Goal: Information Seeking & Learning: Check status

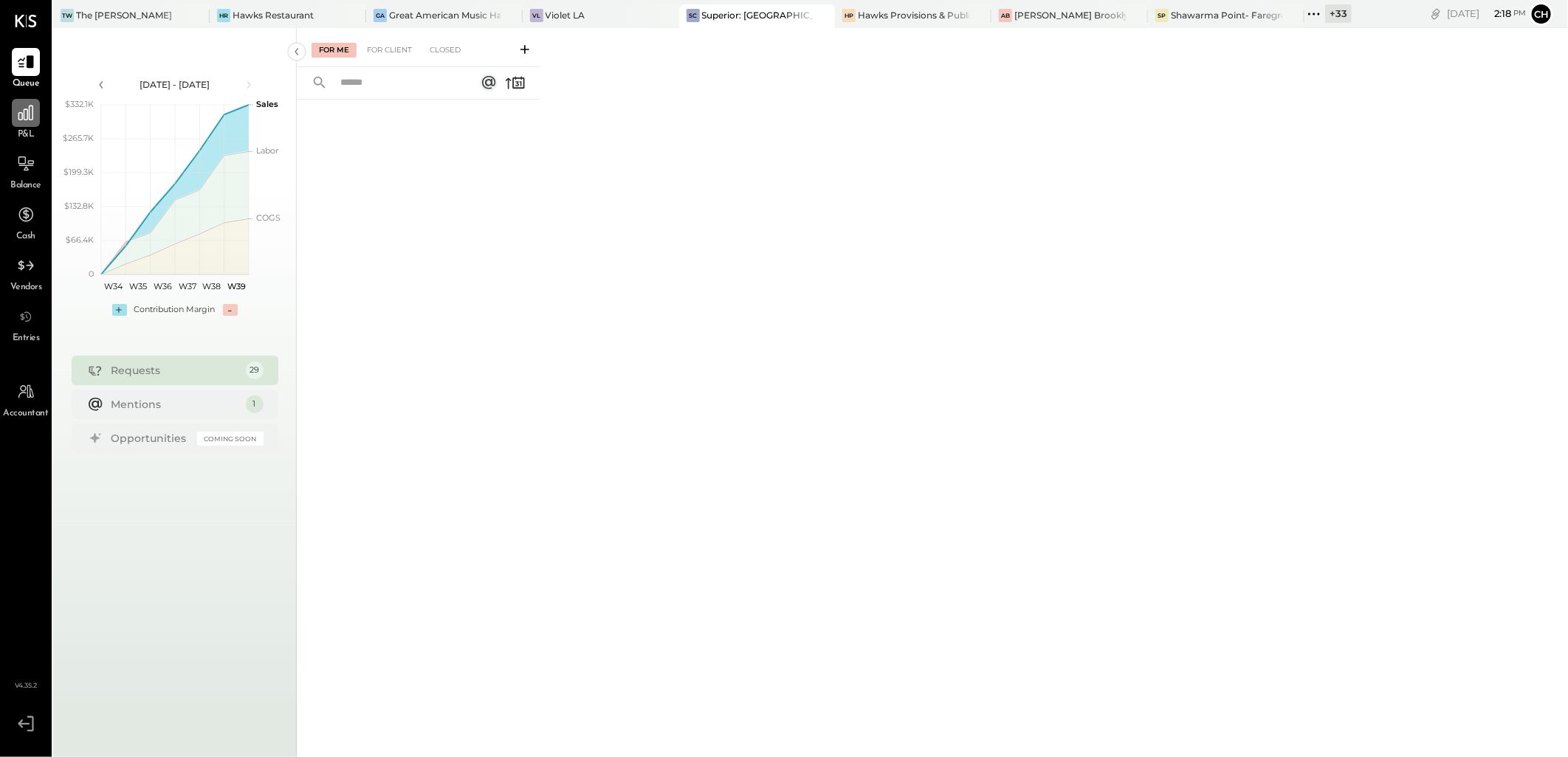
click at [21, 125] on div at bounding box center [26, 113] width 28 height 28
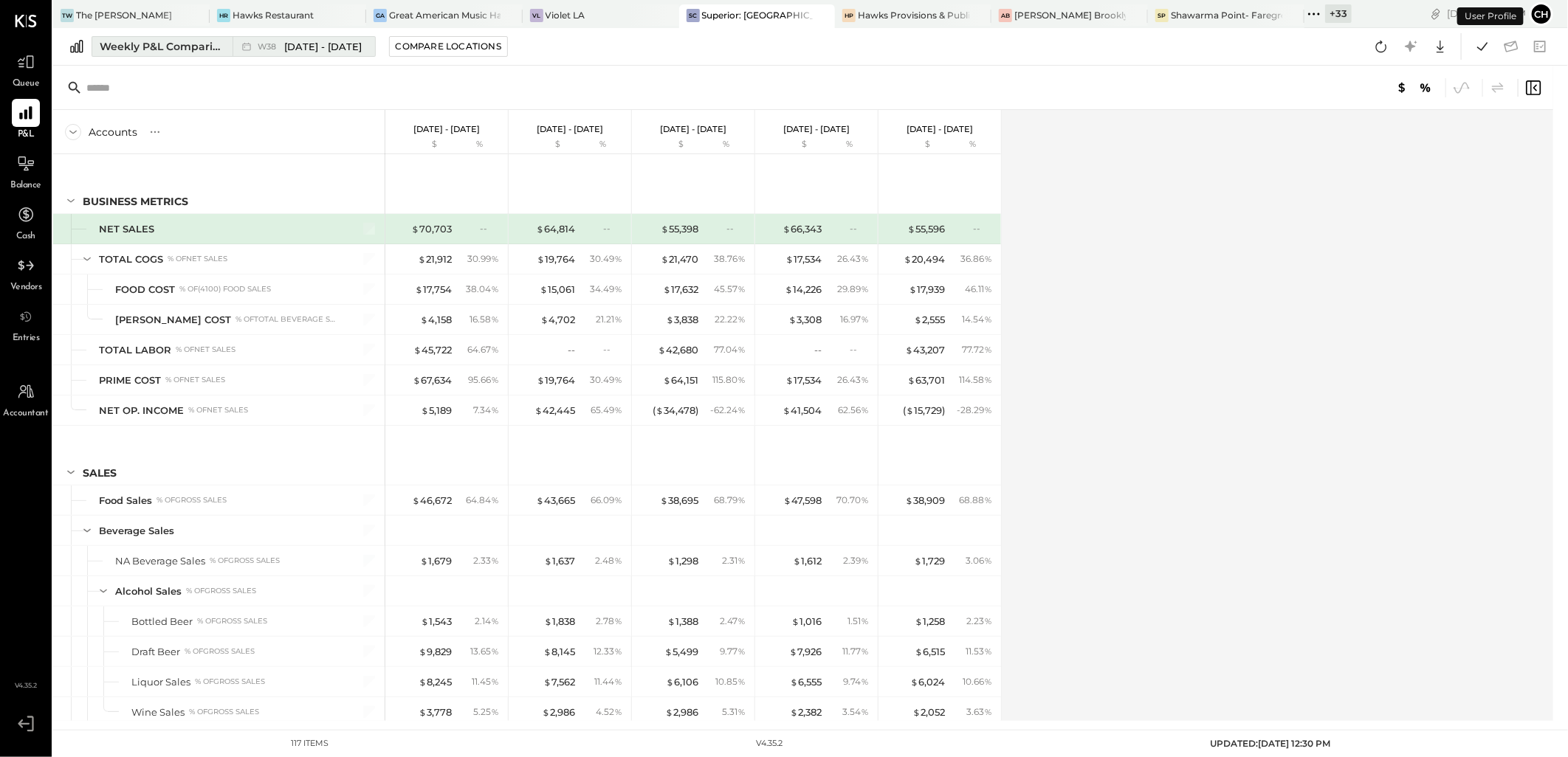
click at [142, 55] on button "Weekly P&L Comparison W38 [DATE] - [DATE]" at bounding box center [233, 46] width 285 height 21
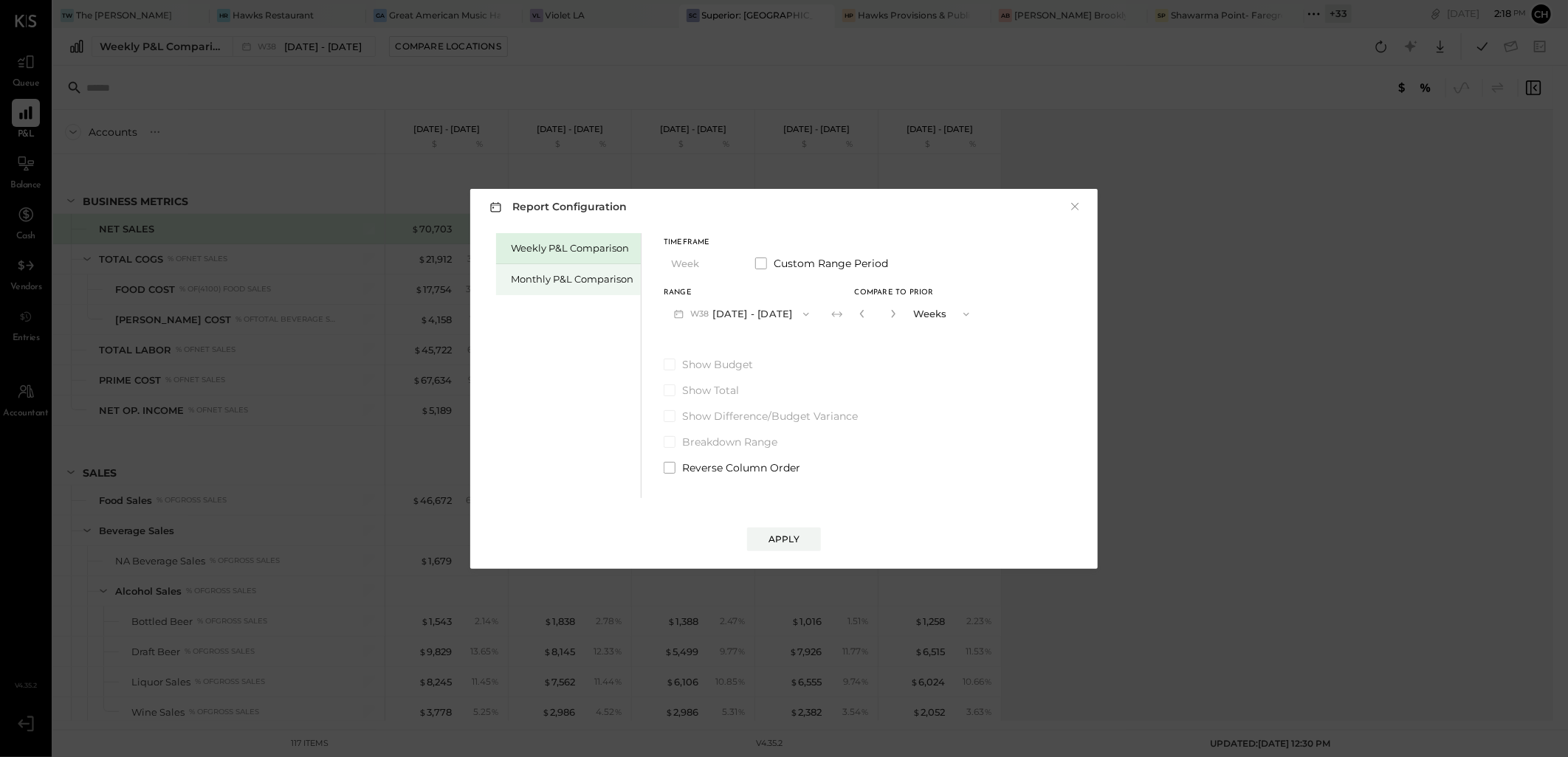
click at [544, 269] on div "Monthly P&L Comparison" at bounding box center [569, 280] width 144 height 31
click at [743, 313] on button "M09 [DATE] - [DATE]" at bounding box center [741, 314] width 156 height 28
click at [1142, 334] on div "Report Configuration × Weekly P&L Comparison Monthly P&L Comparison Timeframe M…" at bounding box center [784, 378] width 1568 height 757
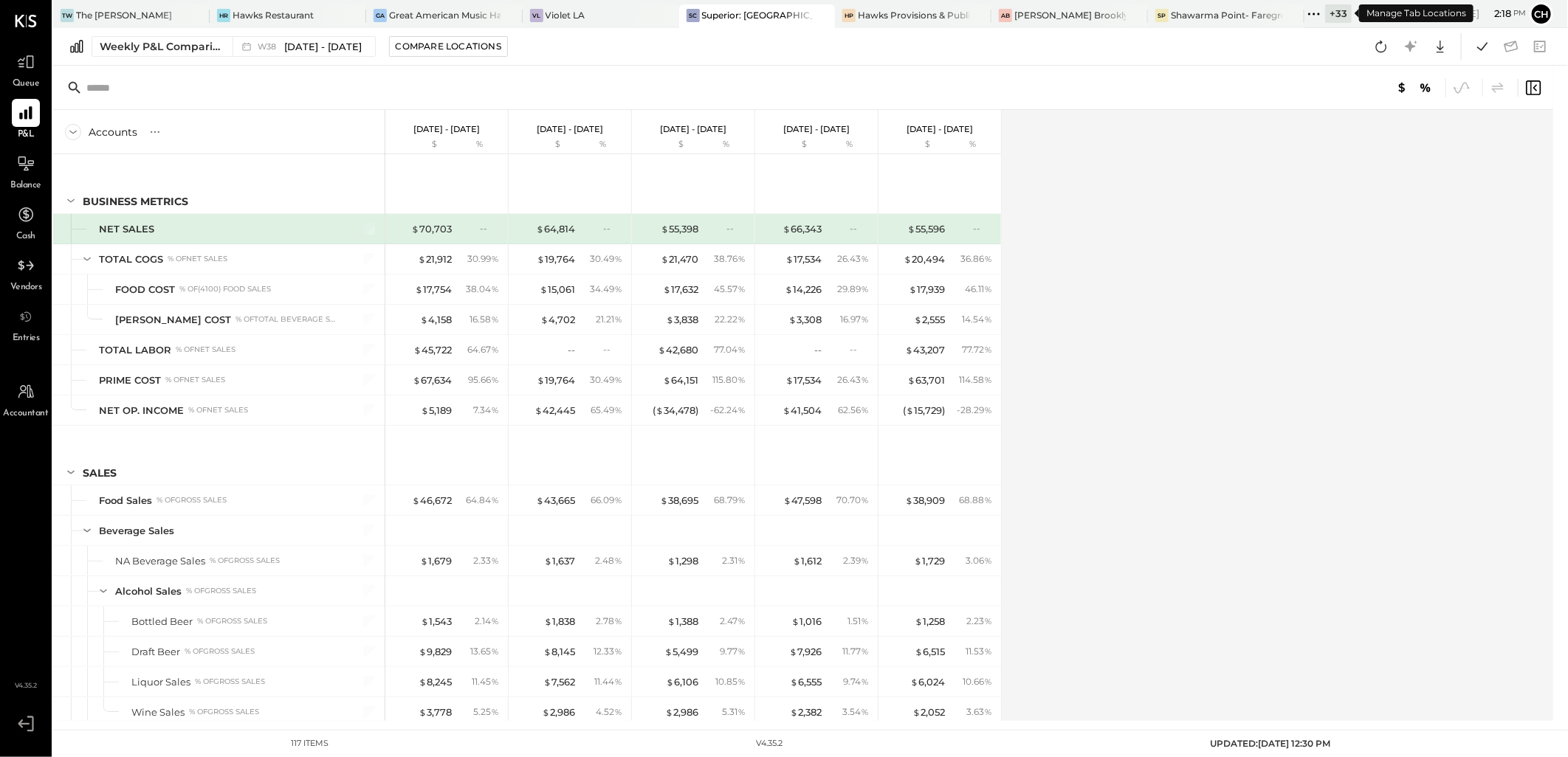
click at [1317, 17] on icon at bounding box center [1315, 14] width 19 height 19
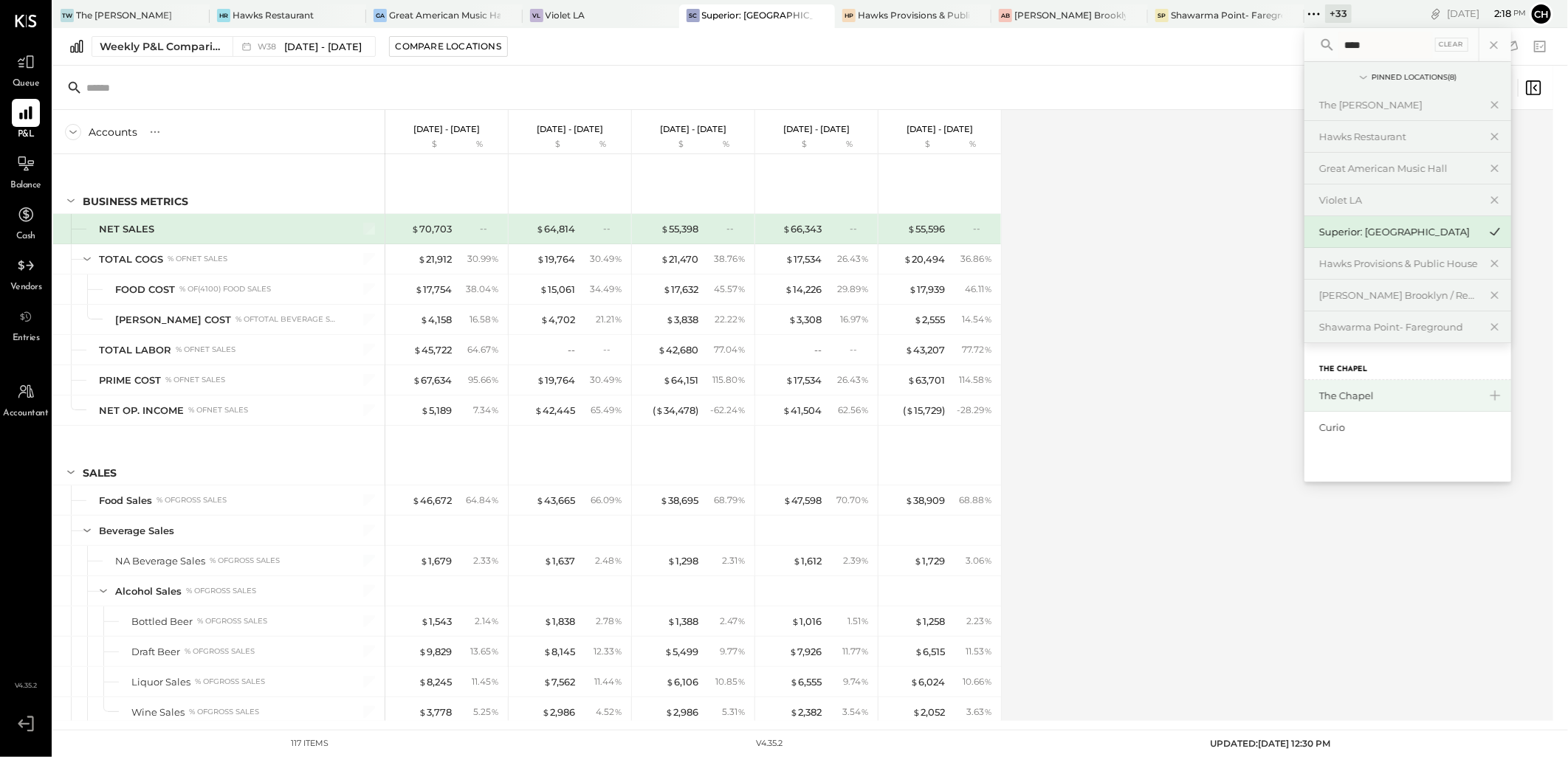
type input "****"
click at [1342, 404] on div "The Chapel" at bounding box center [1409, 396] width 207 height 31
click at [1365, 399] on div "The Chapel" at bounding box center [1399, 396] width 159 height 14
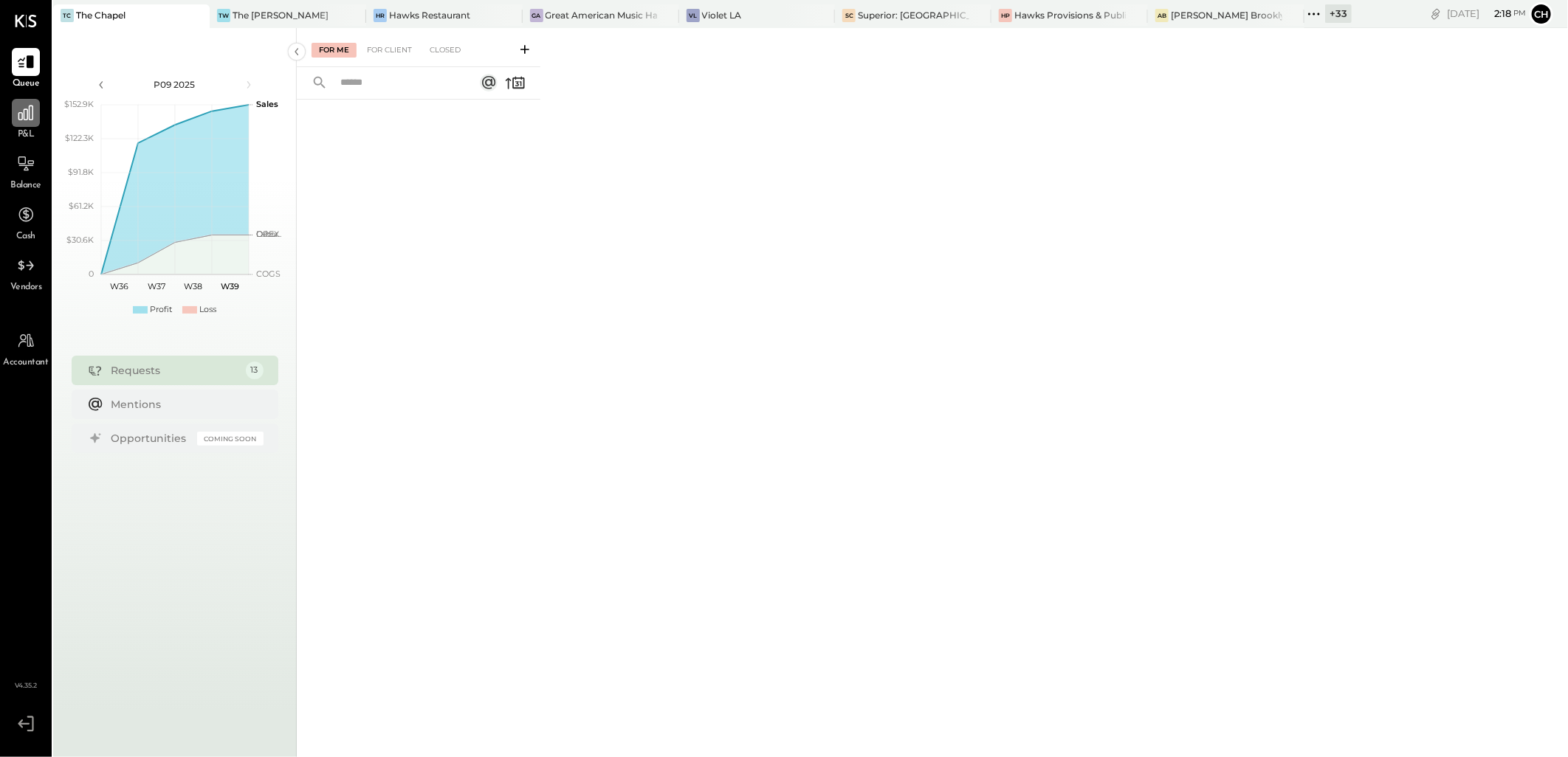
click at [29, 118] on icon at bounding box center [26, 113] width 15 height 15
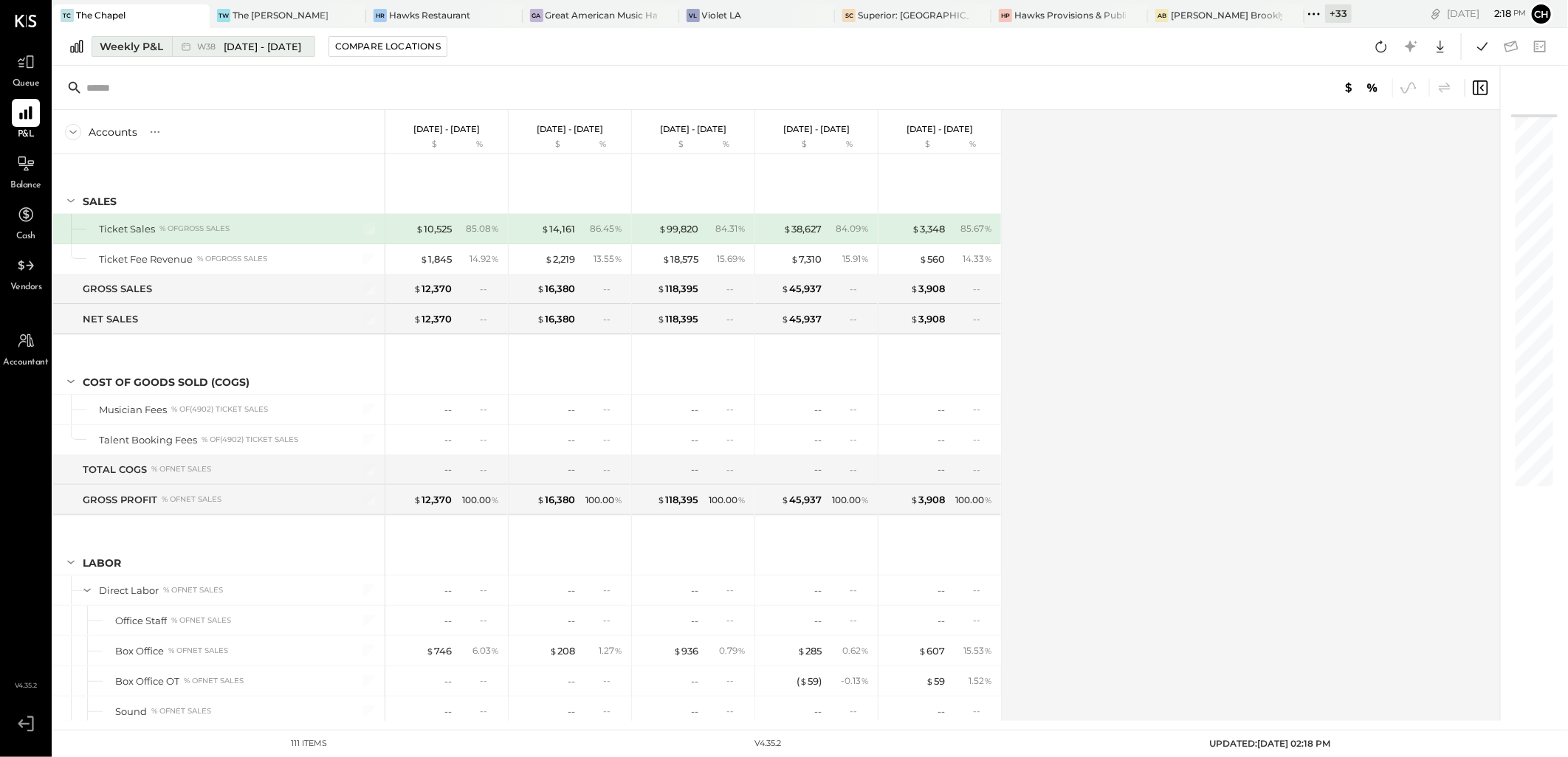
click at [136, 54] on button "Weekly P&L W38 [DATE] - [DATE]" at bounding box center [203, 46] width 224 height 21
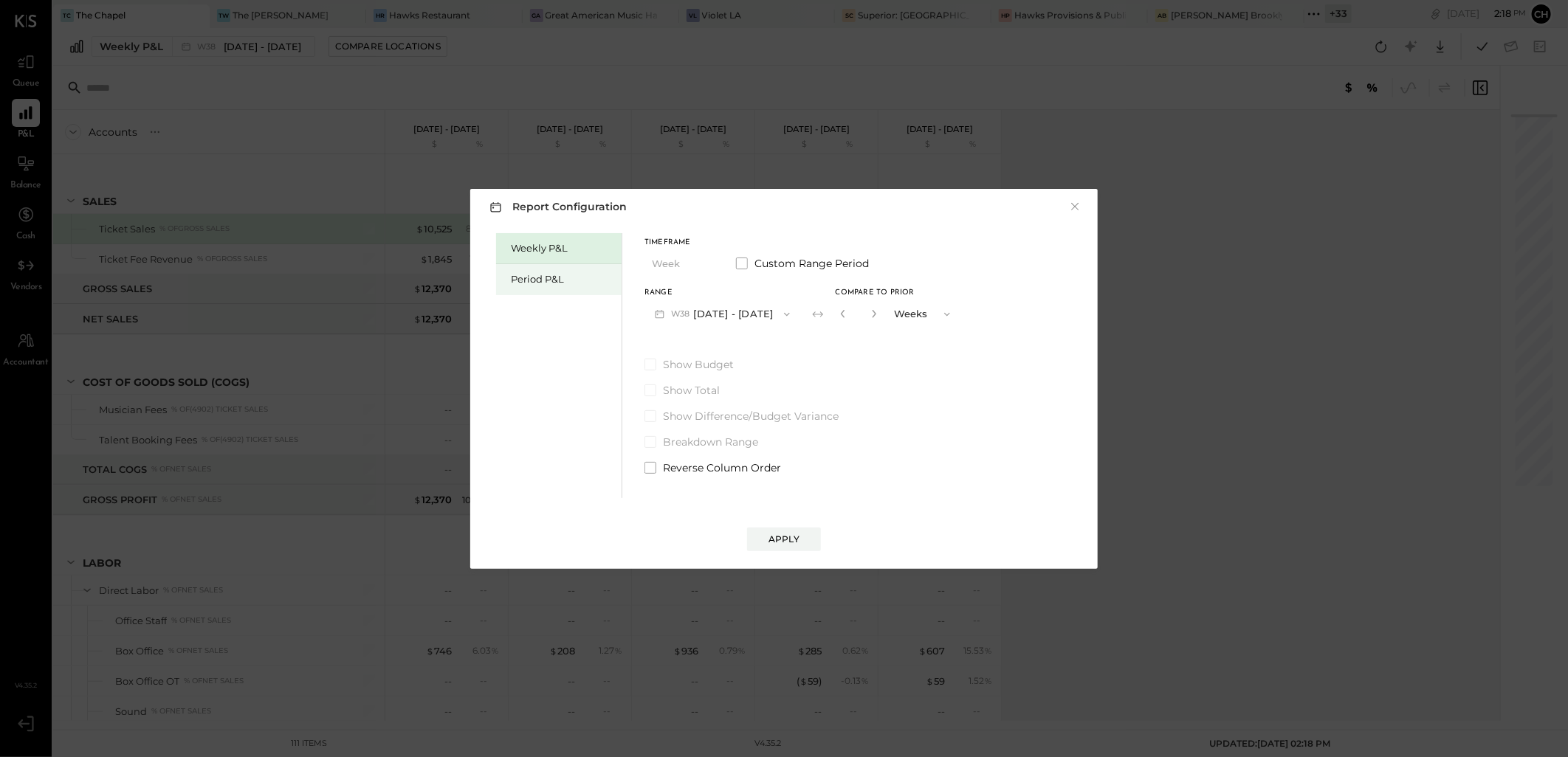
click at [554, 282] on div "Period P&L" at bounding box center [562, 279] width 103 height 14
click at [779, 318] on icon "button" at bounding box center [785, 314] width 11 height 11
click at [1214, 394] on div "Report Configuration × Weekly P&L Period P&L Timeframe Period Custom Range Peri…" at bounding box center [784, 378] width 1568 height 757
